Goal: Task Accomplishment & Management: Use online tool/utility

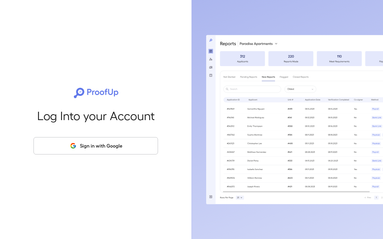
click at [91, 145] on button "Sign in with Google" at bounding box center [95, 145] width 124 height 17
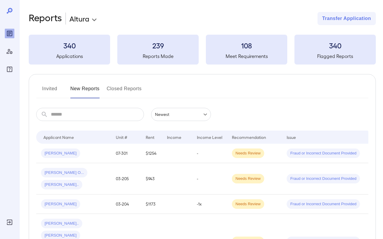
click at [50, 90] on button "Invited" at bounding box center [49, 91] width 27 height 14
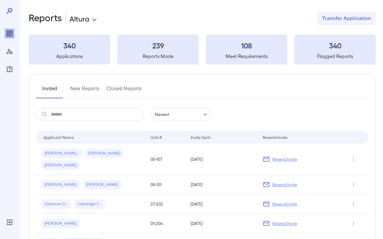
click at [79, 90] on button "New Reports" at bounding box center [84, 91] width 29 height 14
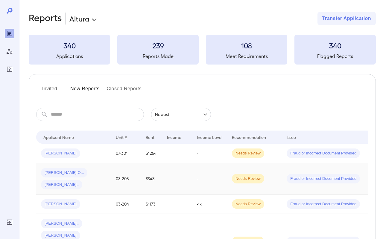
click at [103, 174] on div "Nixon O... Selenia S..." at bounding box center [73, 179] width 65 height 22
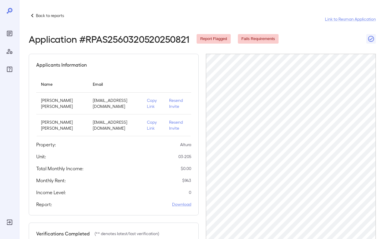
click at [151, 102] on p "Copy Link" at bounding box center [153, 103] width 13 height 12
click at [9, 33] on icon "Reports" at bounding box center [9, 33] width 7 height 7
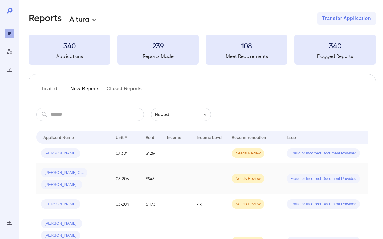
click at [96, 172] on div "Nixon O... Selenia S..." at bounding box center [73, 179] width 65 height 22
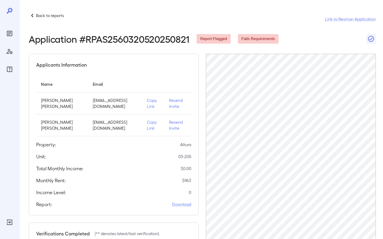
click at [151, 102] on p "Copy Link" at bounding box center [153, 103] width 13 height 12
